Goal: Task Accomplishment & Management: Complete application form

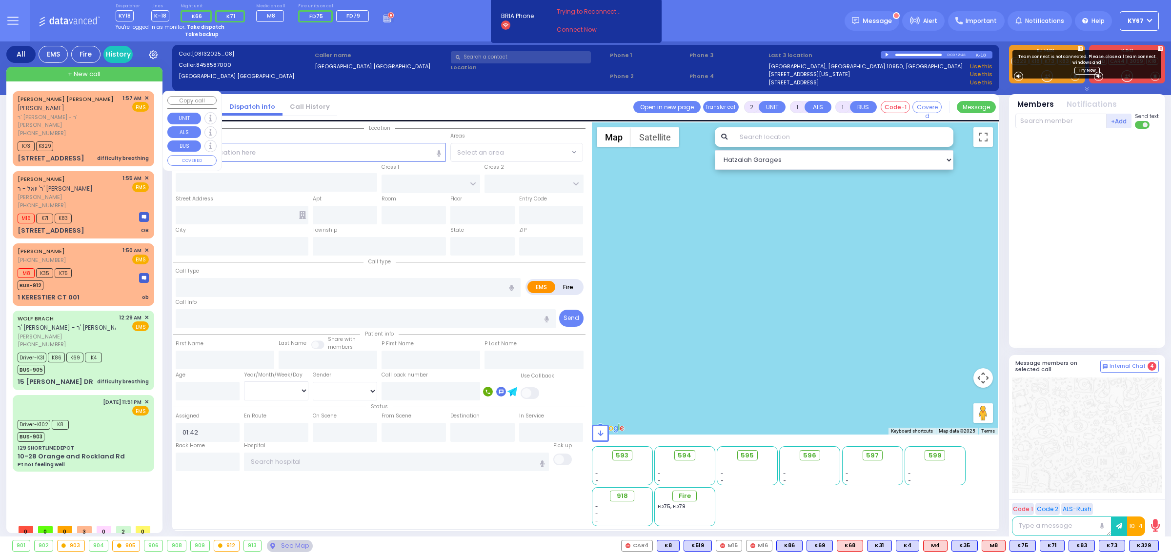
select select
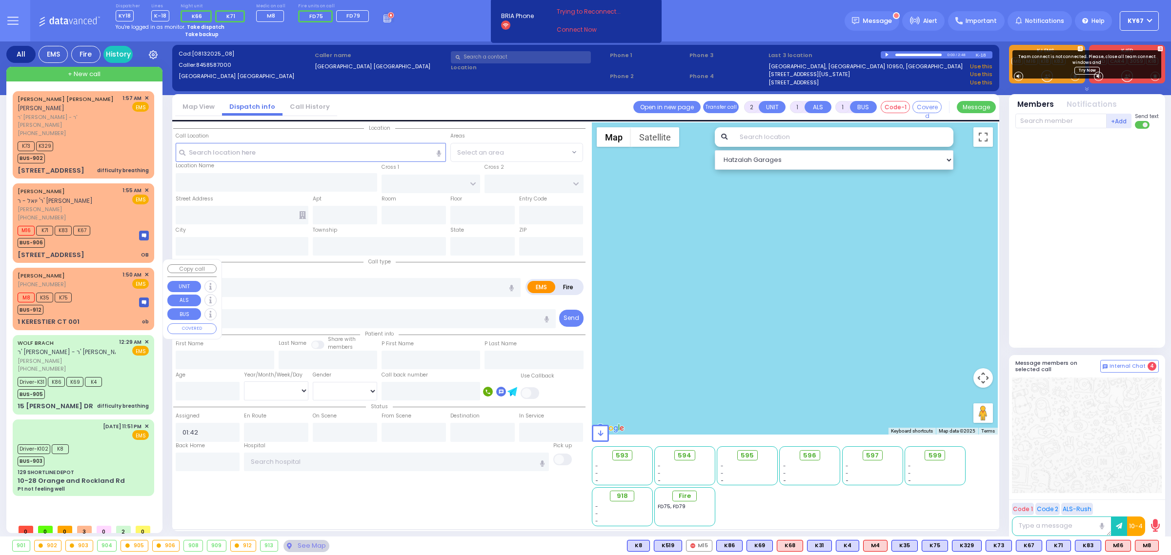
click at [111, 271] on div "[PERSON_NAME] [PHONE_NUMBER] 1:50 AM ✕ EMS" at bounding box center [83, 280] width 131 height 18
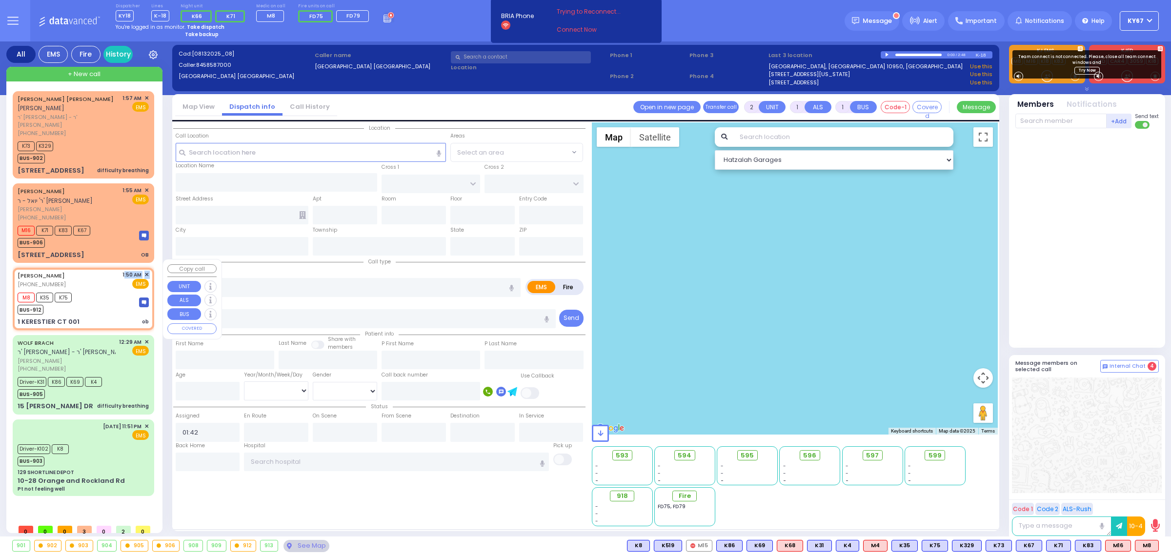
select select
type input "ob"
radio input "true"
select select
type input "01:50"
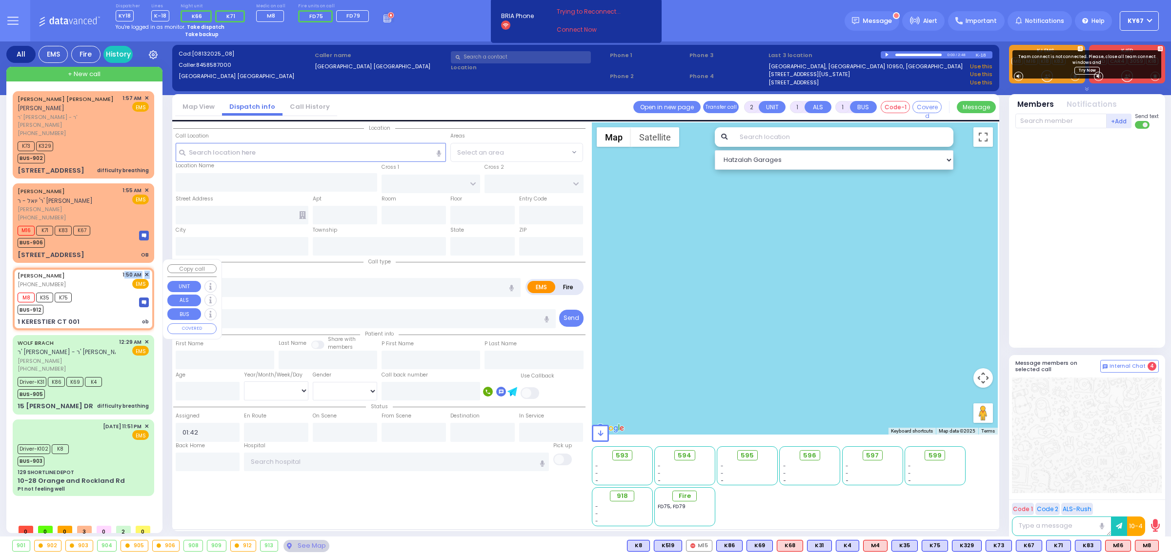
type input "01:52"
select select "Hatzalah Garages"
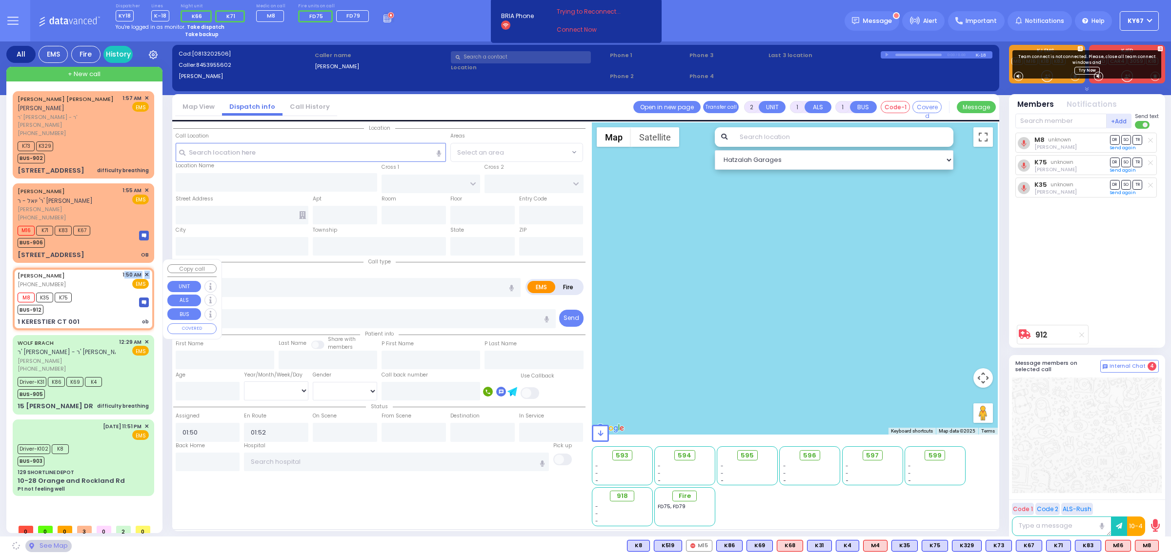
type input "1 KERESTIER CT"
type input "001"
type input "MONROE"
type input "[US_STATE]"
type input "10950"
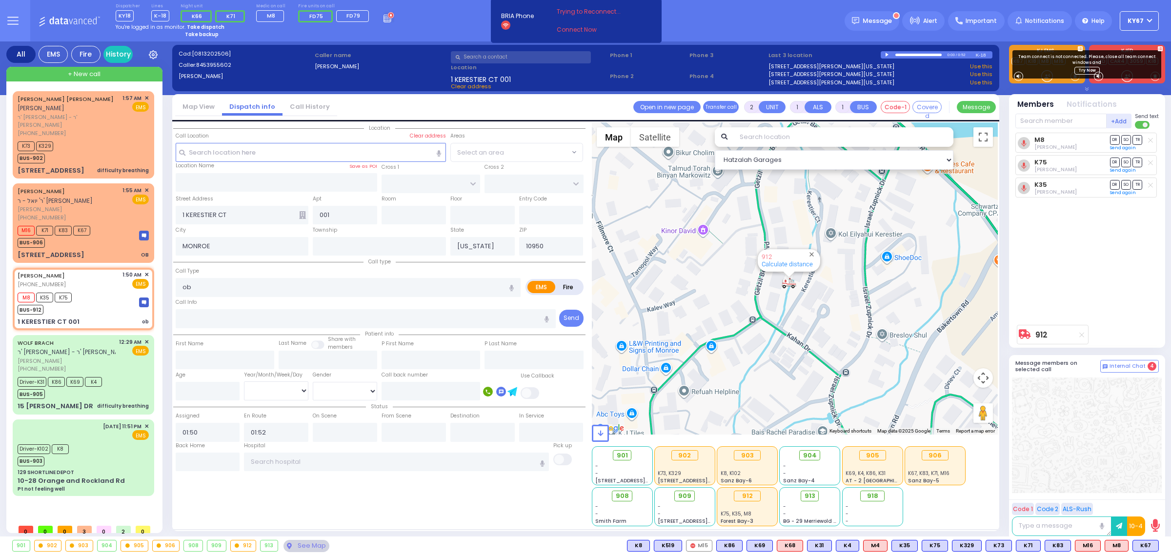
click at [255, 516] on div "Location KAHAN DR" at bounding box center [379, 324] width 412 height 404
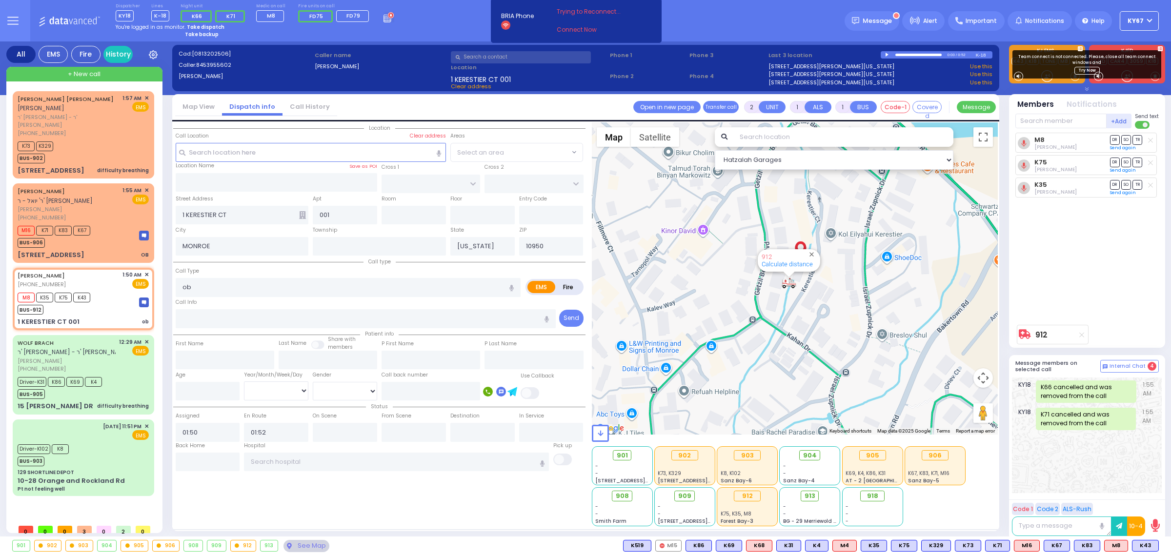
select select
radio input "true"
select select
select select "Hatzalah Garages"
type input "6"
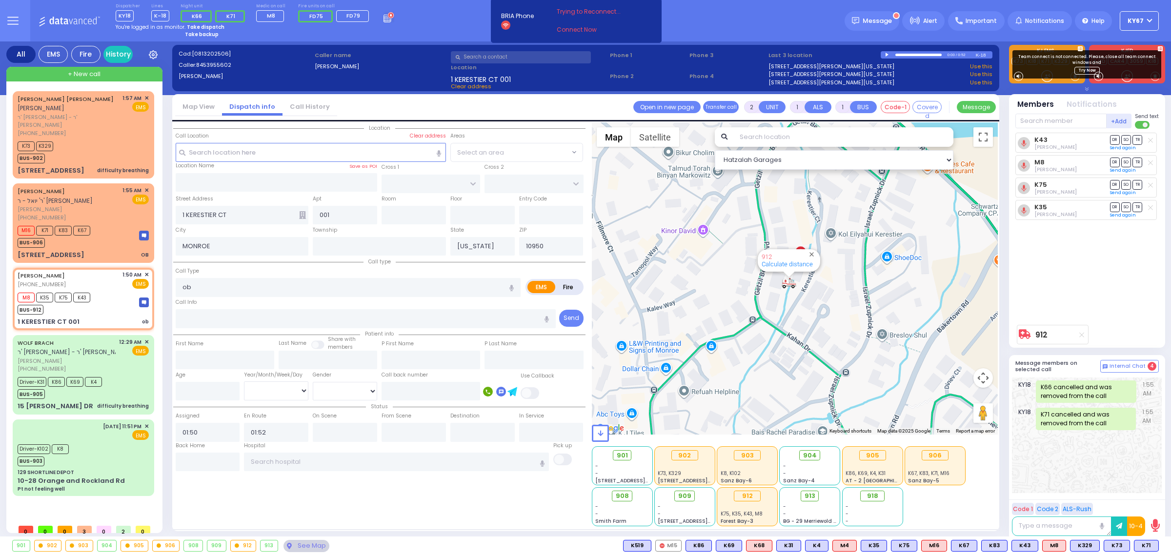
type input "6"
select select
radio input "true"
type input "Unknown"
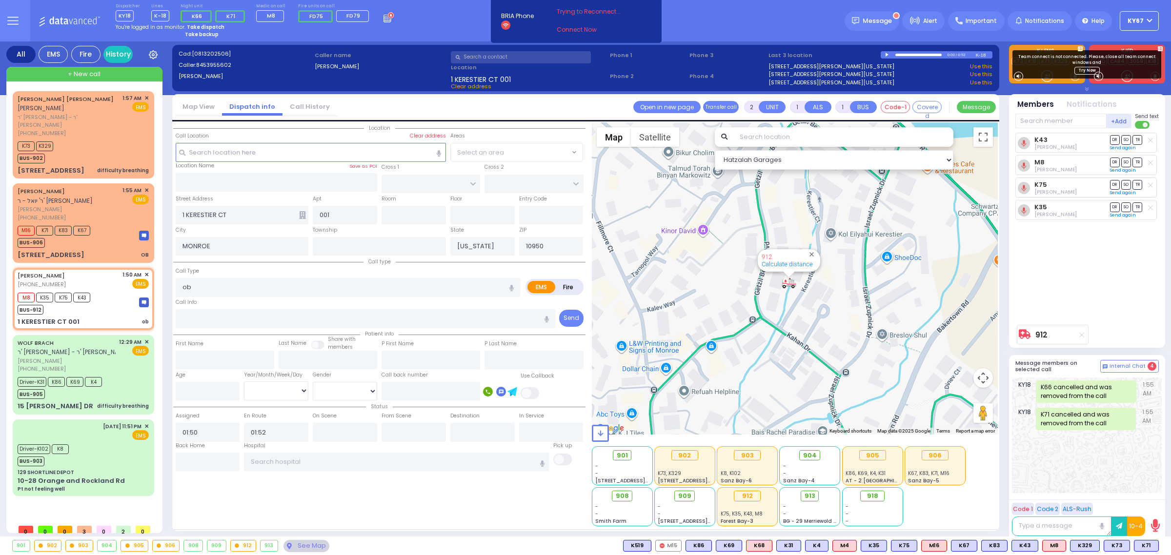
type input "Unknown"
select select "Year"
select select "Hatzalah Garages"
select select
radio input "true"
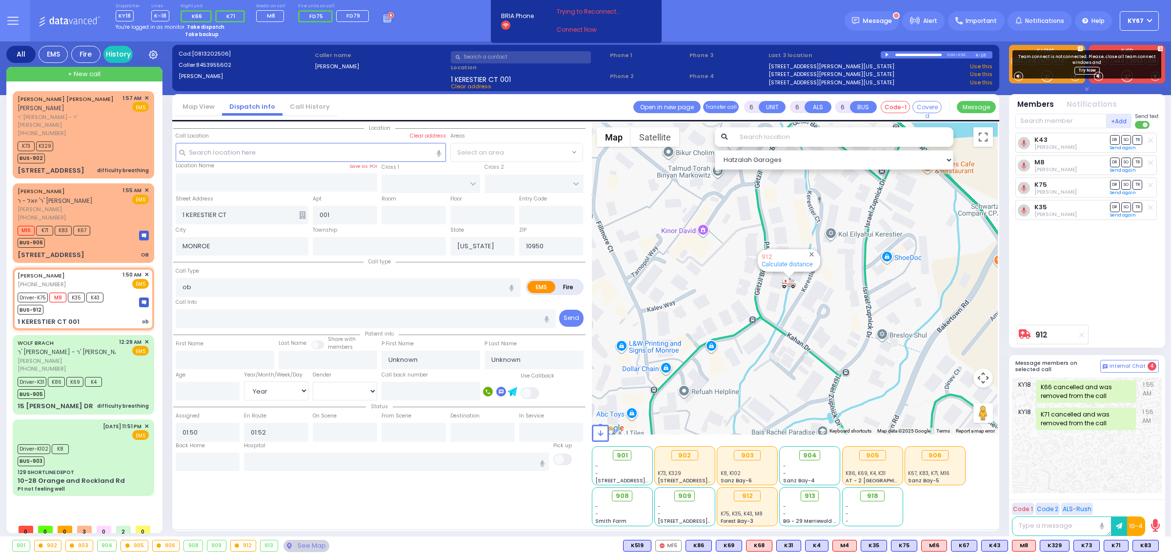
select select "Year"
select select "Hatzalah Garages"
select select
radio input "true"
select select "Year"
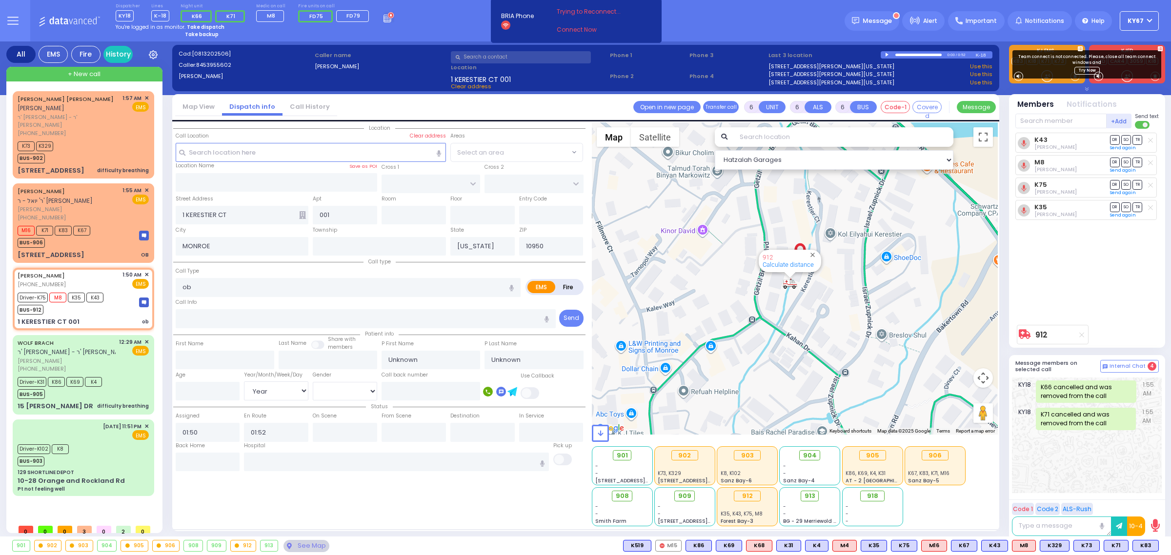
select select "Hatzalah Garages"
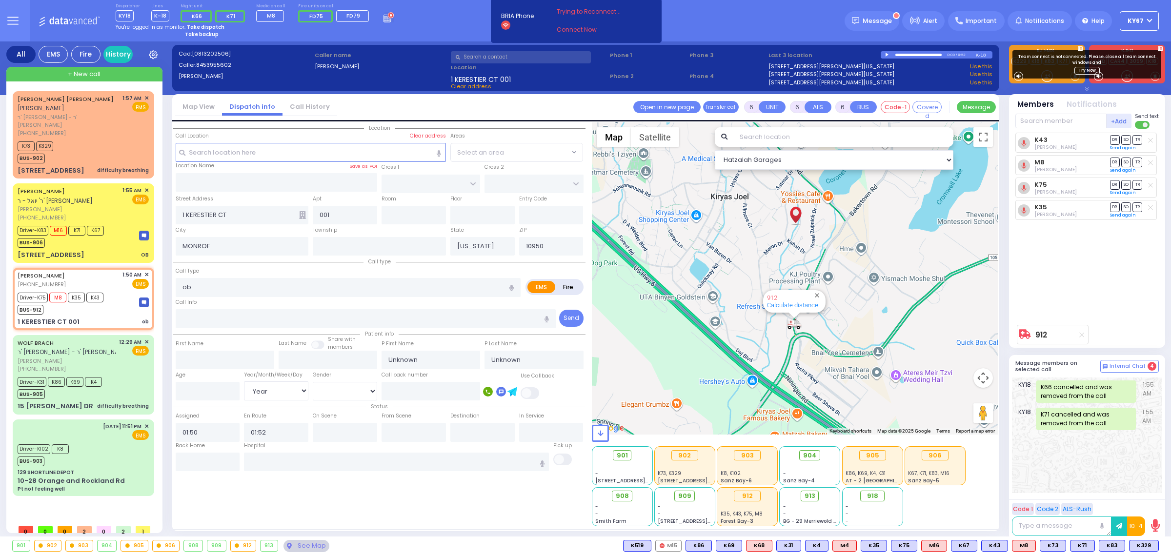
select select
radio input "true"
select select "Year"
type input "02:00"
type input "02:11"
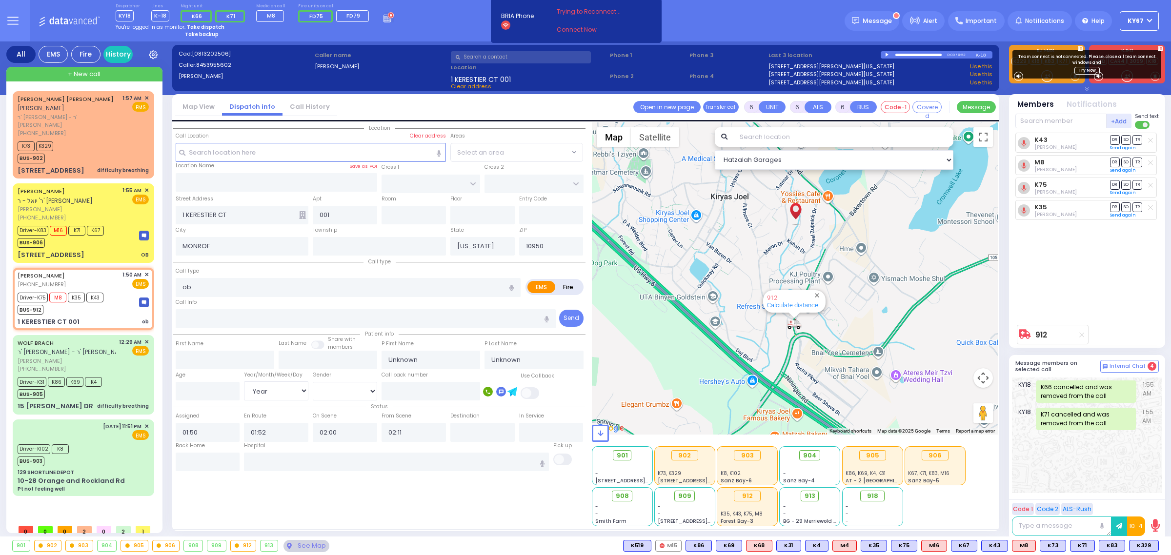
select select "Hatzalah Garages"
select select
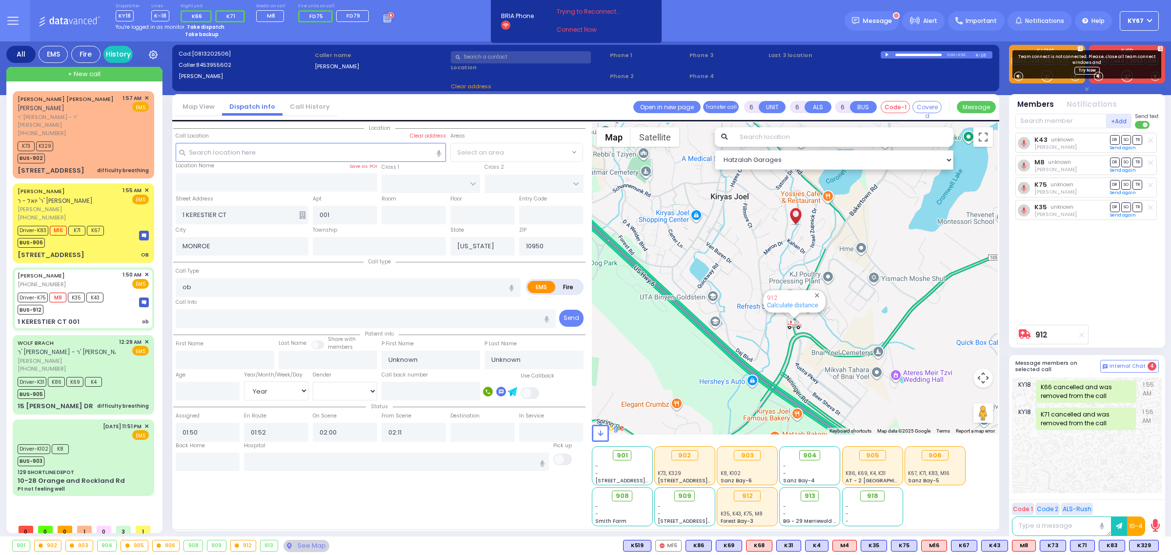
radio input "true"
select select "Year"
select select "Hatzalah Garages"
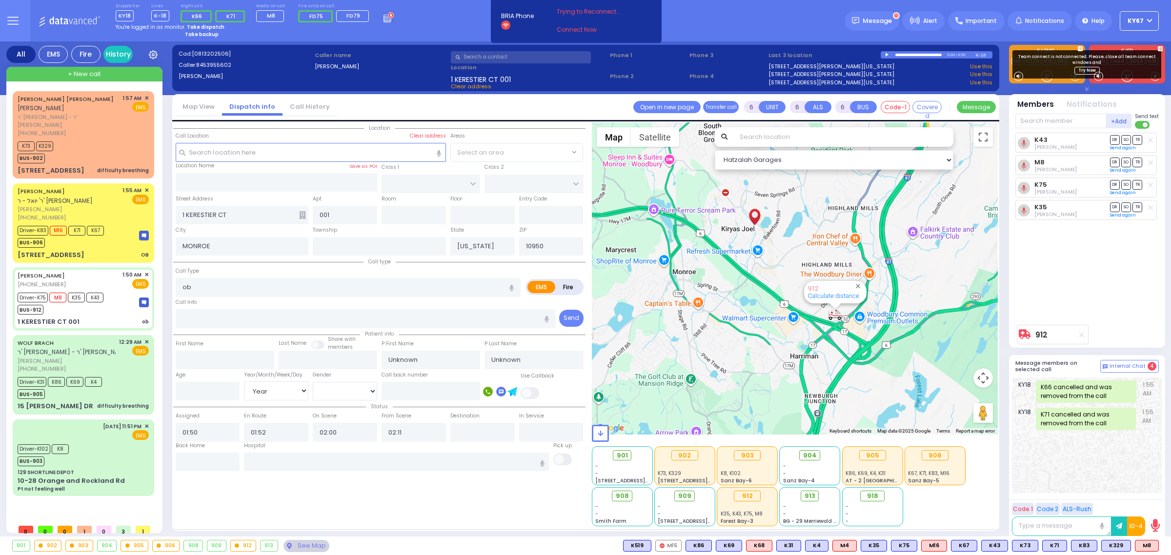
select select
radio input "true"
type input "[PERSON_NAME]"
type input "Brach"
type input "27"
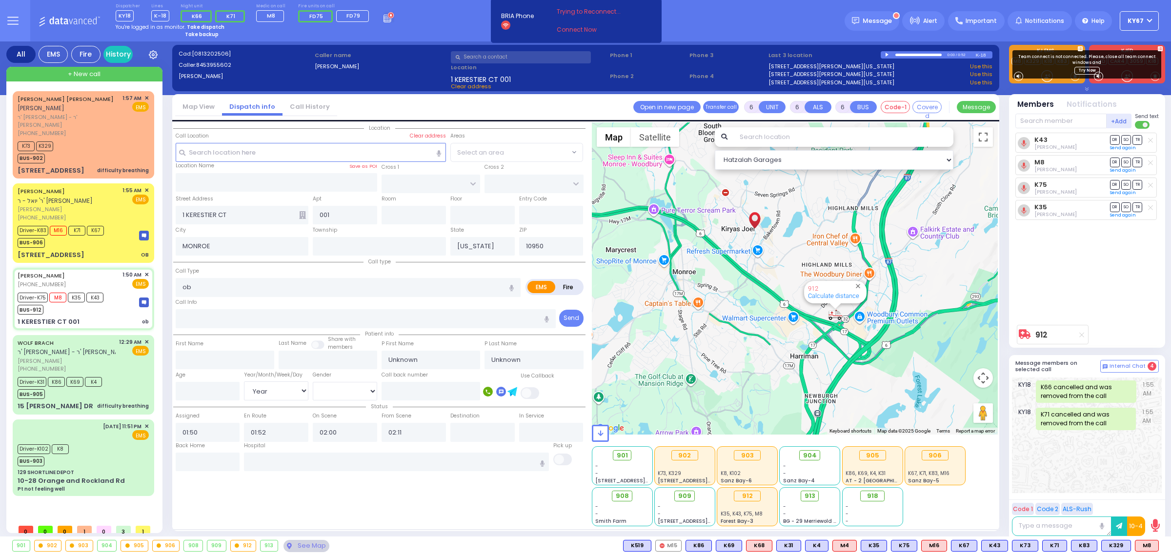
select select "Year"
select select "[DEMOGRAPHIC_DATA]"
select select "Hatzalah Garages"
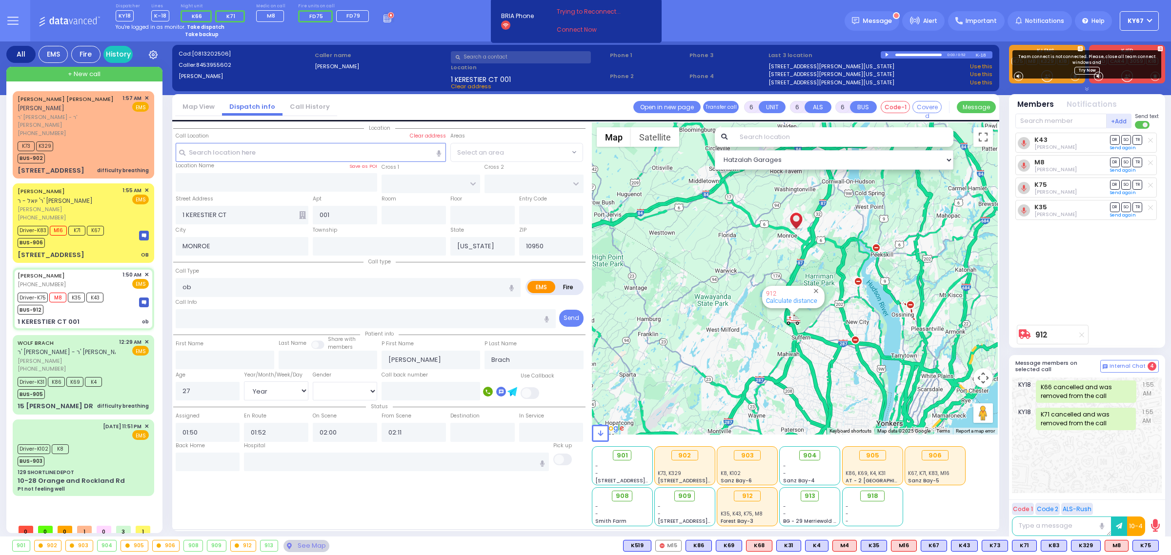
select select
radio input "true"
select select "Year"
select select "[DEMOGRAPHIC_DATA]"
select select "Hatzalah Garages"
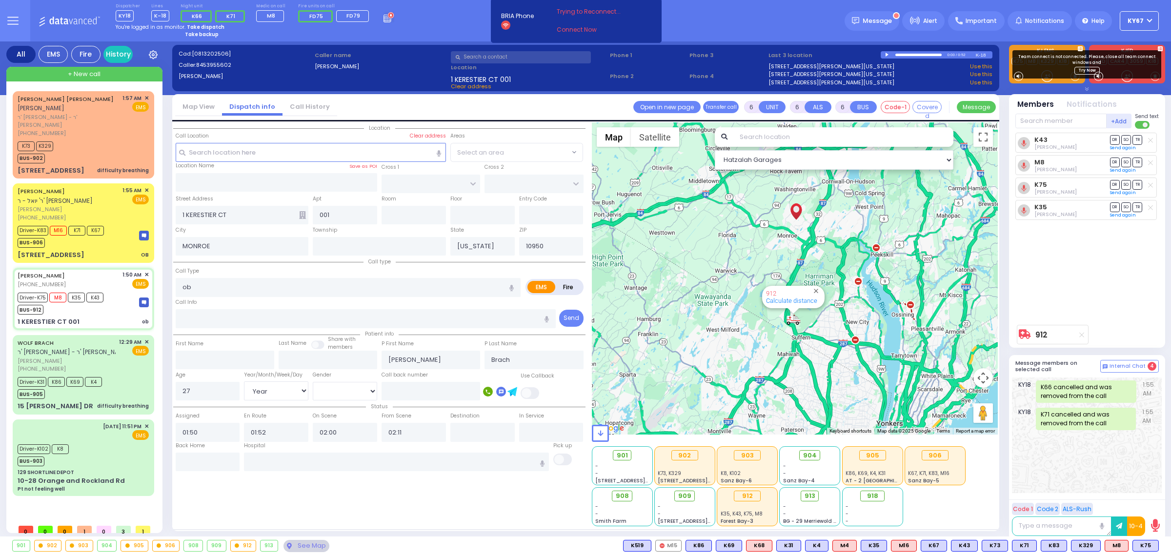
select select
radio input "true"
select select "Year"
select select "[DEMOGRAPHIC_DATA]"
select select "Hatzalah Garages"
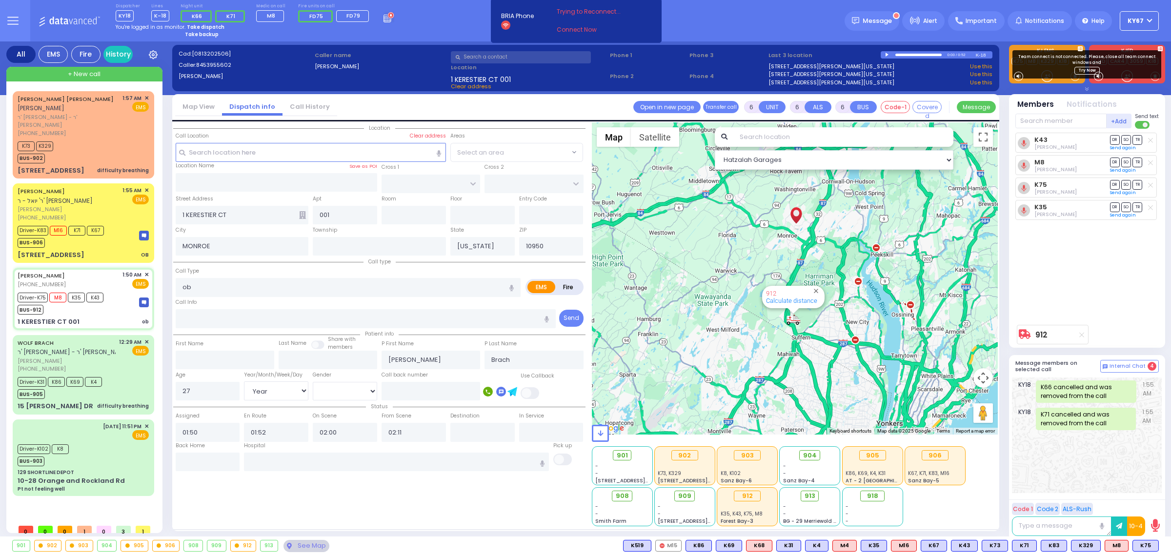
select select
radio input "true"
select select "Year"
select select "[DEMOGRAPHIC_DATA]"
select select "Hatzalah Garages"
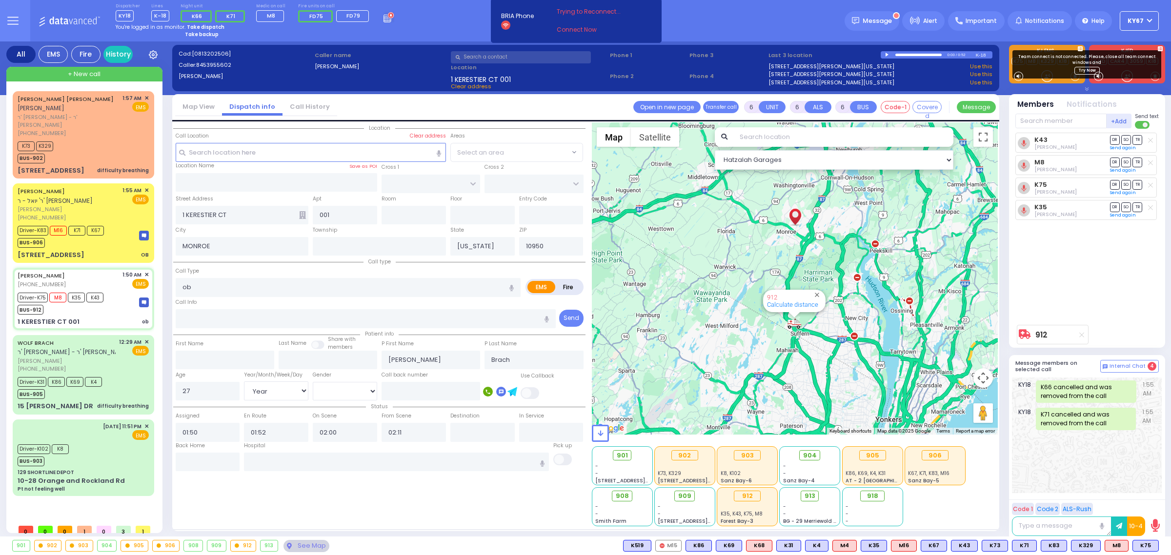
select select
radio input "true"
select select "Year"
select select "[DEMOGRAPHIC_DATA]"
select select "Hatzalah Garages"
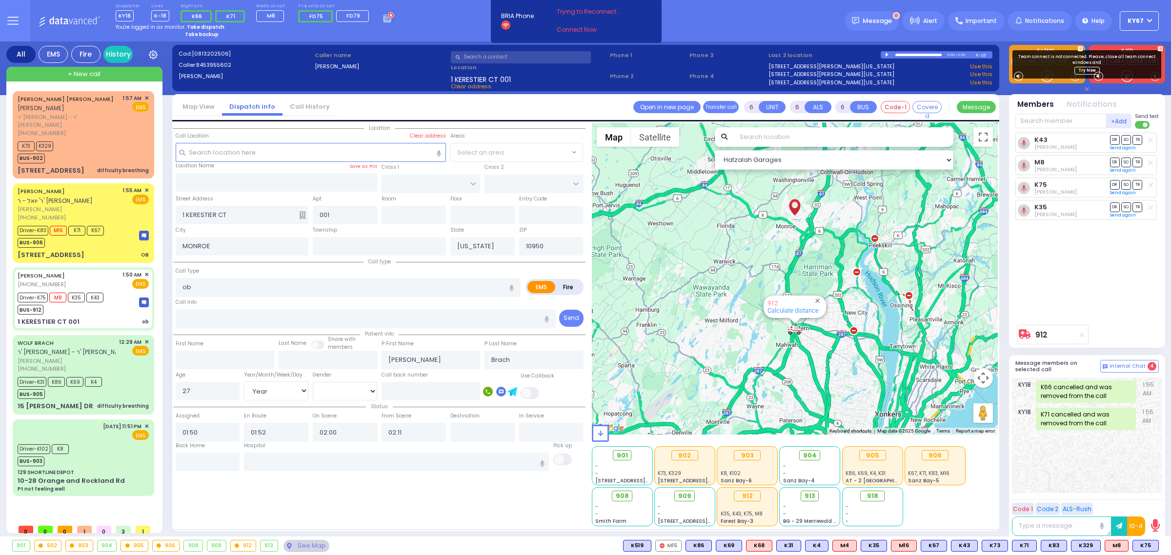
select select
radio input "true"
select select "Year"
select select "[DEMOGRAPHIC_DATA]"
type input "[US_STATE][GEOGRAPHIC_DATA] [PERSON_NAME][GEOGRAPHIC_DATA] [STREET_ADDRESS][US_…"
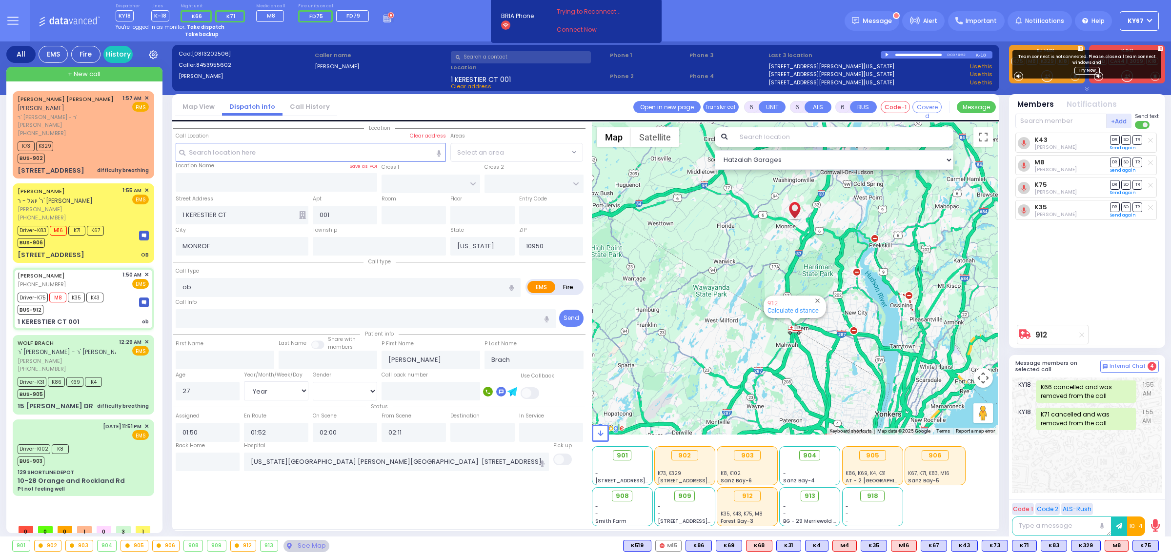
select select "Hatzalah Garages"
select select
radio input "true"
select select "Year"
select select "[DEMOGRAPHIC_DATA]"
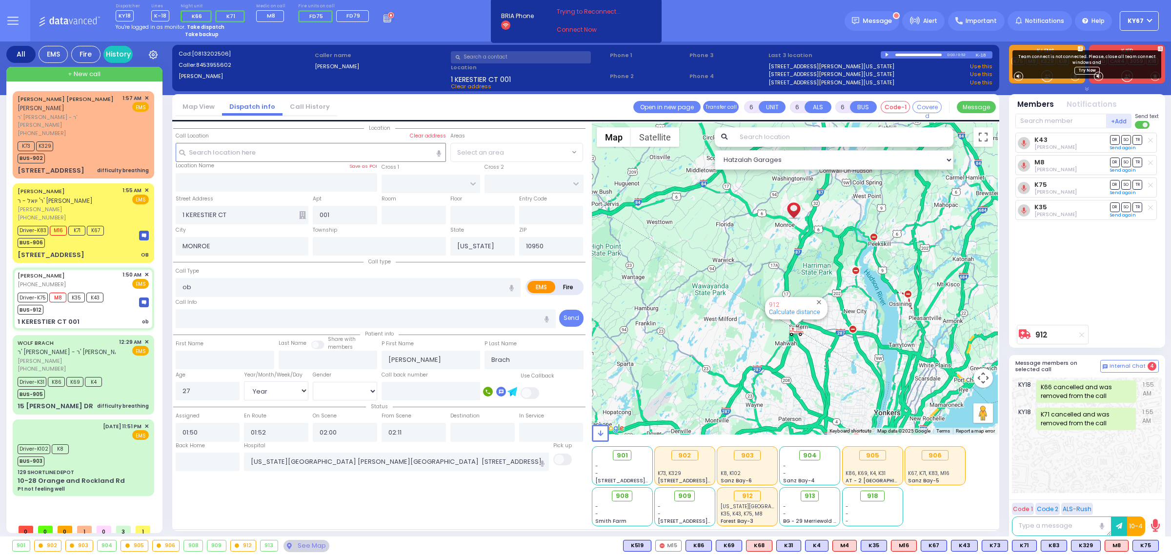
select select "Hatzalah Garages"
